Goal: Contribute content

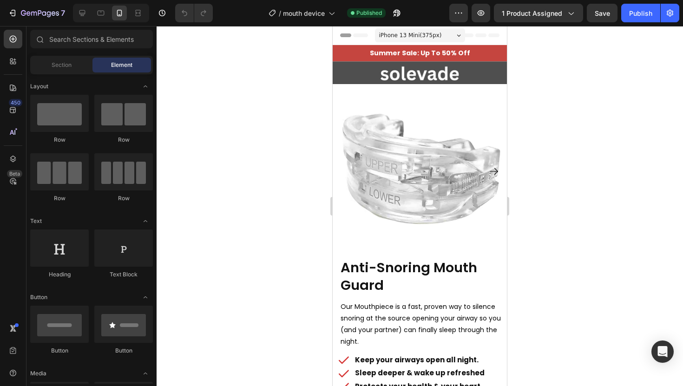
click at [579, 131] on div at bounding box center [420, 206] width 526 height 360
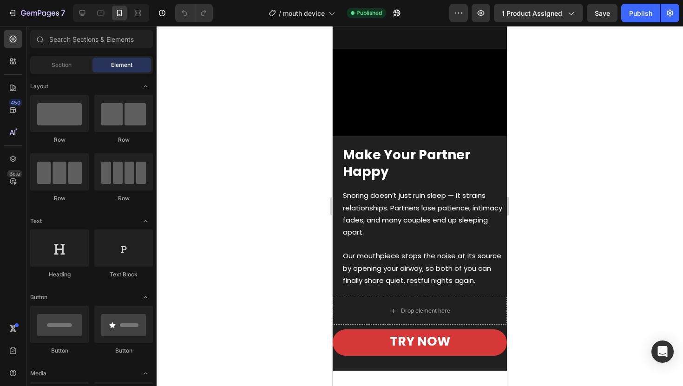
scroll to position [1220, 0]
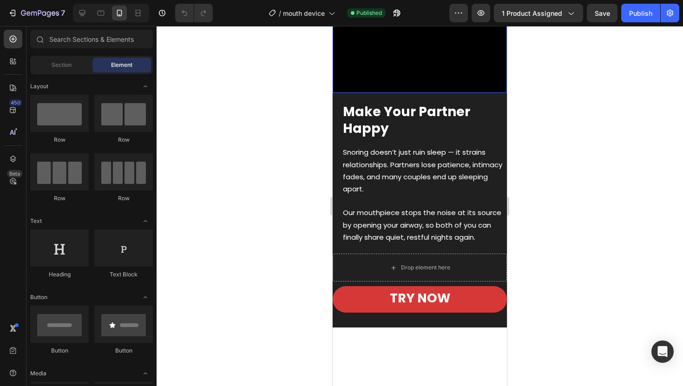
click at [399, 93] on video at bounding box center [420, 49] width 174 height 87
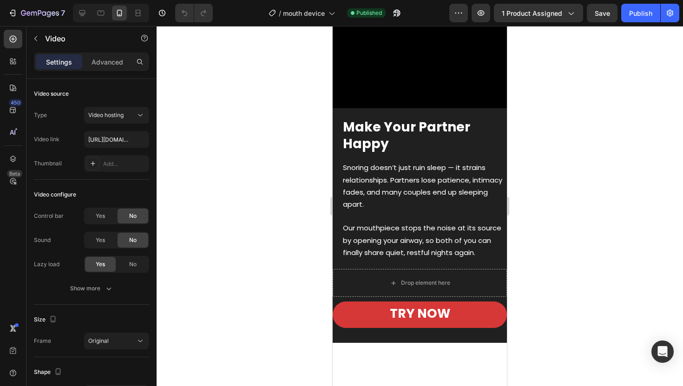
scroll to position [1141, 0]
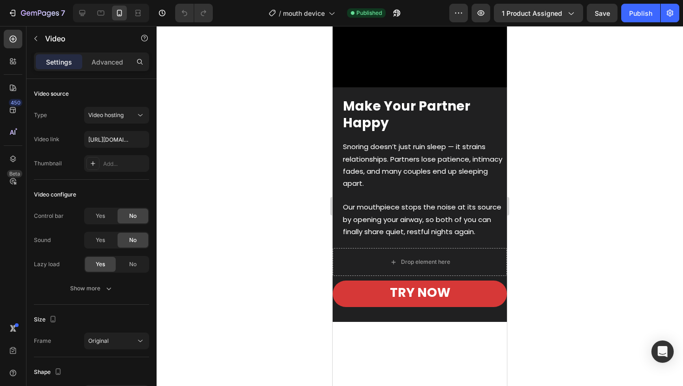
click at [379, 87] on video at bounding box center [420, 43] width 174 height 87
paste input "[URL][DOMAIN_NAME]"
type input "[URL][DOMAIN_NAME]"
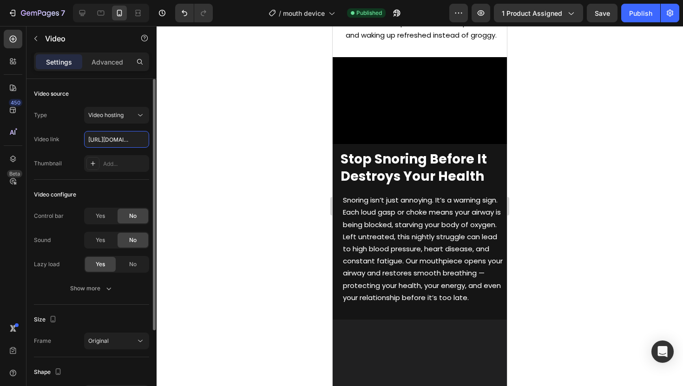
scroll to position [718, 0]
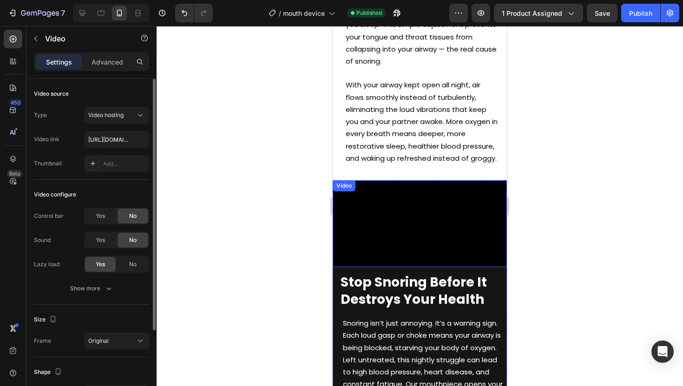
click at [409, 219] on video at bounding box center [420, 223] width 174 height 87
paste input "[URL][DOMAIN_NAME]"
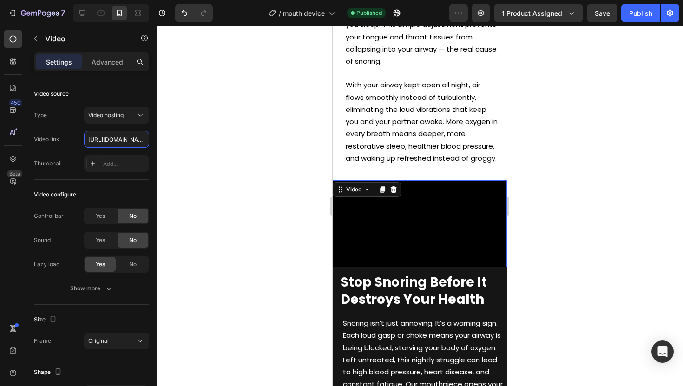
scroll to position [0, 170]
type input "[URL][DOMAIN_NAME]"
click at [213, 155] on div at bounding box center [420, 206] width 526 height 360
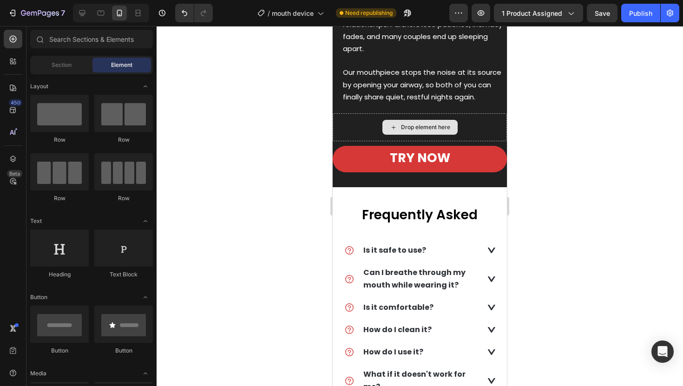
scroll to position [1355, 0]
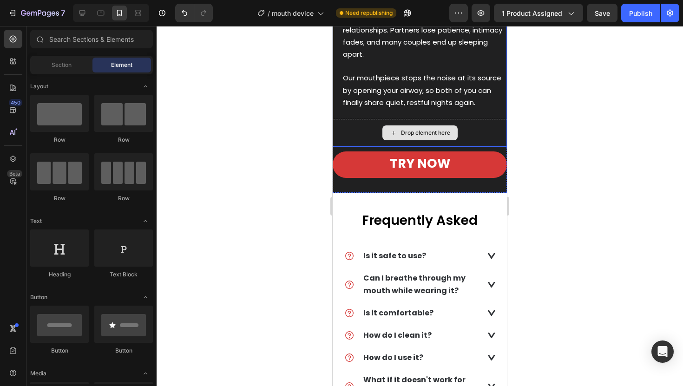
click at [418, 140] on div "Drop element here" at bounding box center [419, 132] width 75 height 15
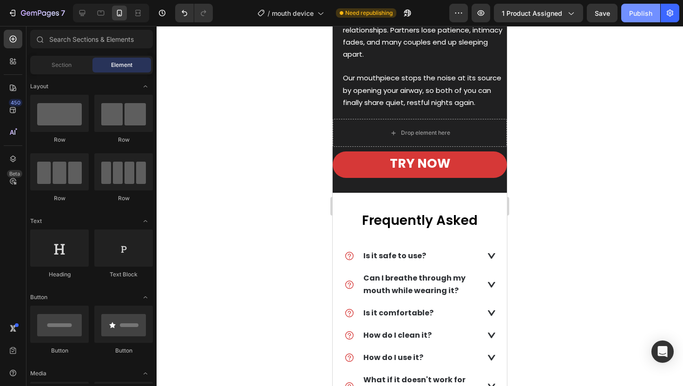
click at [634, 15] on div "Publish" at bounding box center [640, 13] width 23 height 10
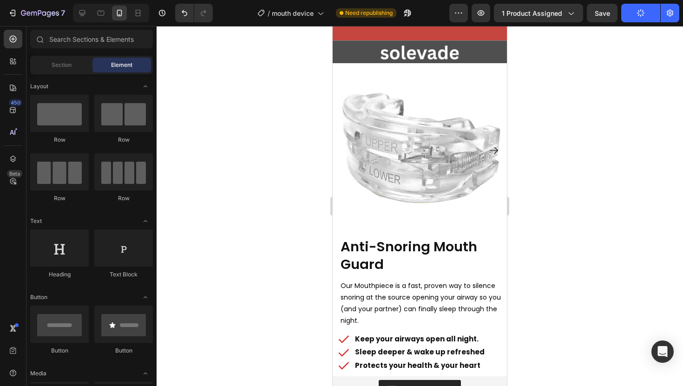
scroll to position [0, 0]
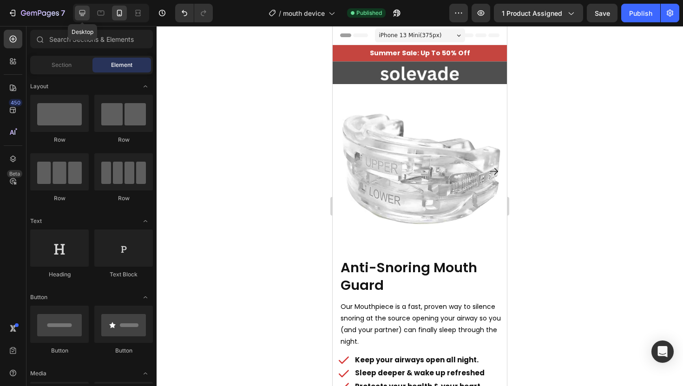
click at [88, 12] on div at bounding box center [82, 13] width 15 height 15
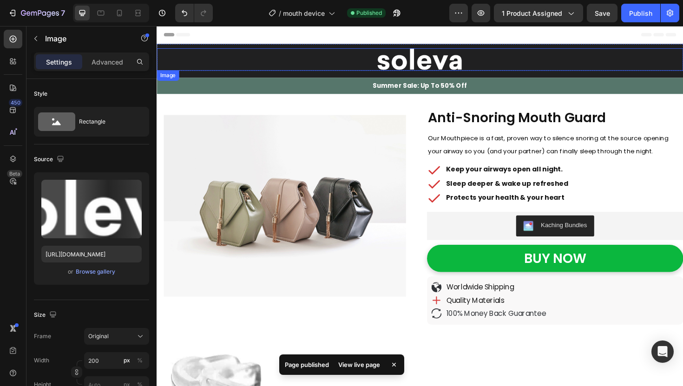
click at [340, 63] on div at bounding box center [435, 62] width 557 height 24
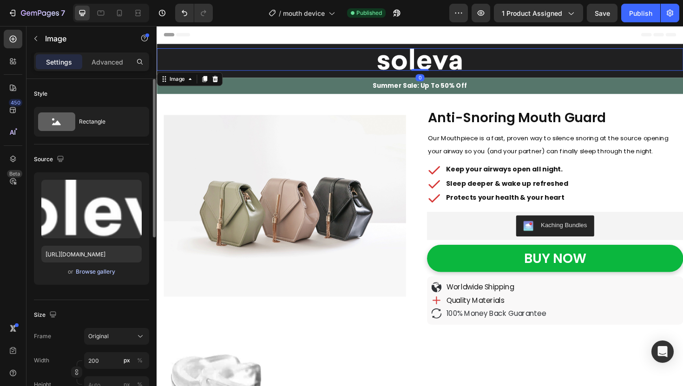
click at [95, 269] on div "Browse gallery" at bounding box center [95, 272] width 39 height 8
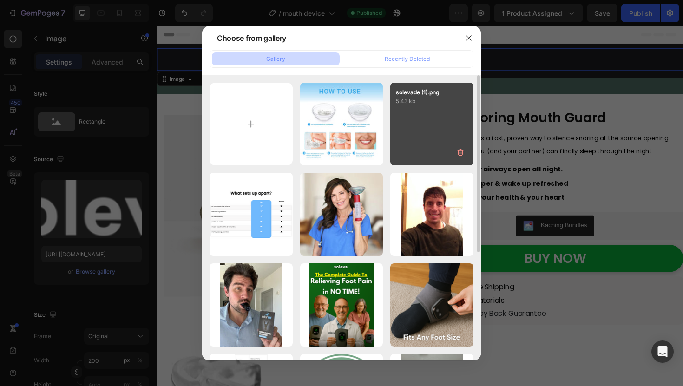
click at [441, 118] on div "solevade (1).png 5.43 kb" at bounding box center [431, 124] width 83 height 83
type input "[URL][DOMAIN_NAME]"
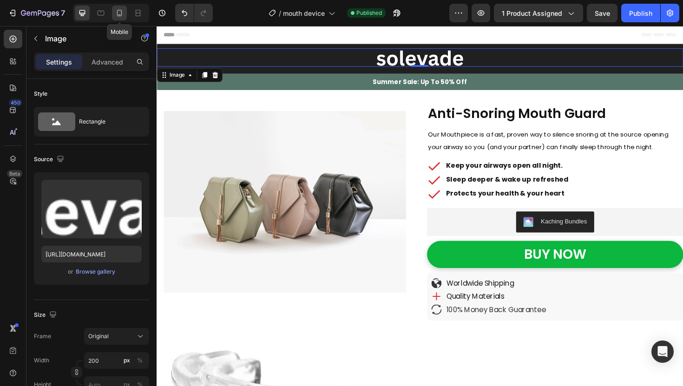
click at [120, 14] on icon at bounding box center [119, 12] width 9 height 9
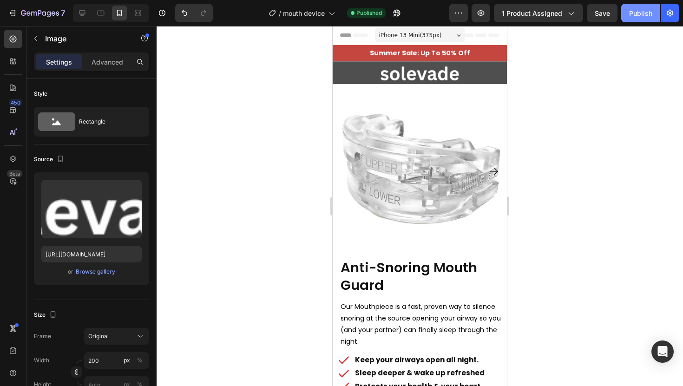
click at [635, 17] on div "Publish" at bounding box center [640, 13] width 23 height 10
